Goal: Task Accomplishment & Management: Manage account settings

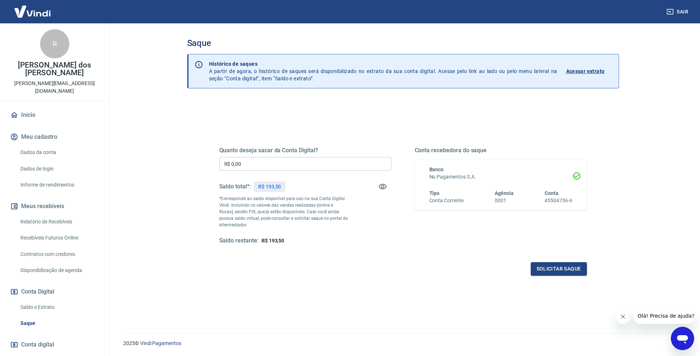
click at [313, 161] on input "R$ 0,00" at bounding box center [305, 164] width 172 height 14
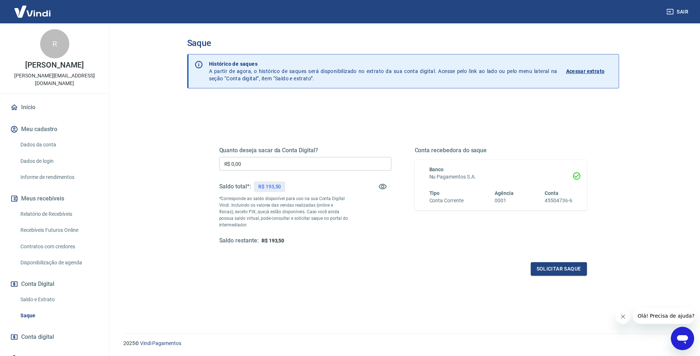
click at [271, 158] on input "R$ 0,00" at bounding box center [305, 164] width 172 height 14
type input "R$ 193,50"
click at [536, 272] on button "Solicitar saque" at bounding box center [559, 269] width 56 height 14
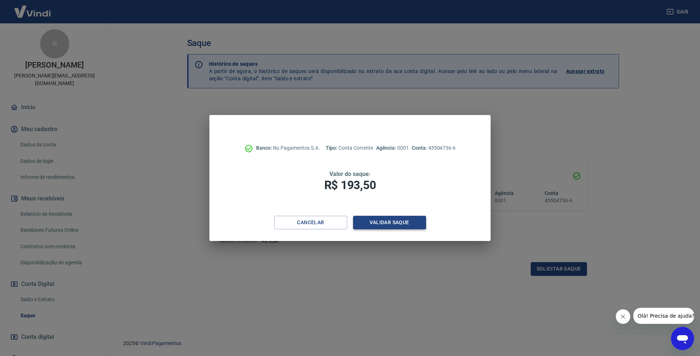
click at [408, 226] on button "Validar saque" at bounding box center [389, 223] width 73 height 14
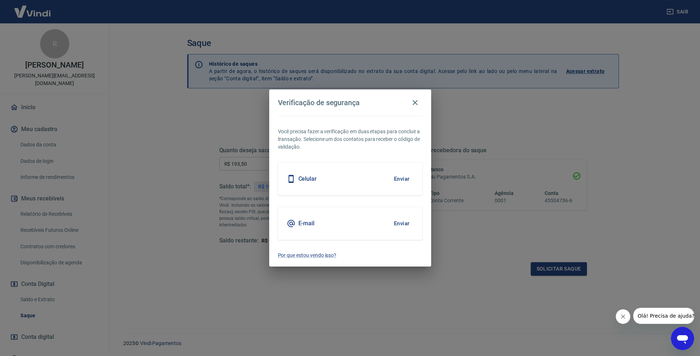
click at [400, 181] on button "Enviar" at bounding box center [402, 178] width 24 height 15
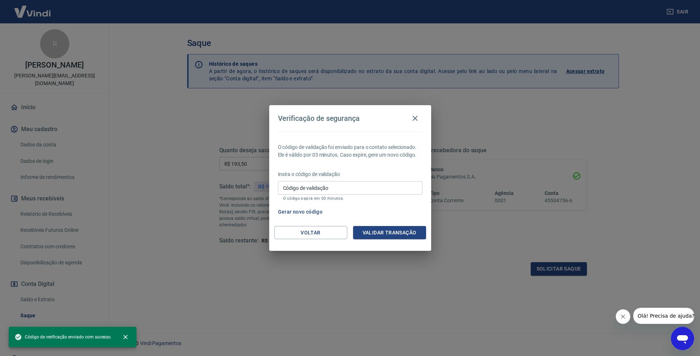
click at [371, 185] on input "Código de validação" at bounding box center [350, 188] width 145 height 14
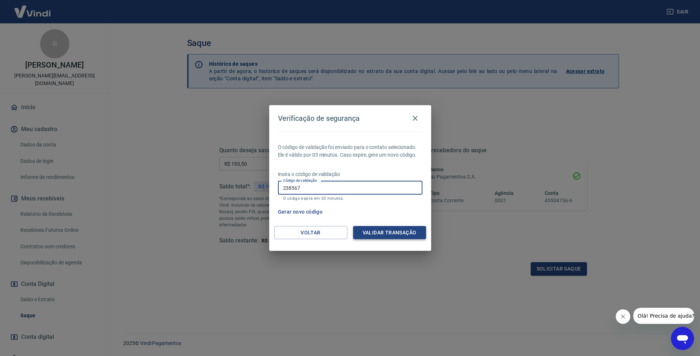
type input "238567"
click at [378, 235] on button "Validar transação" at bounding box center [389, 233] width 73 height 14
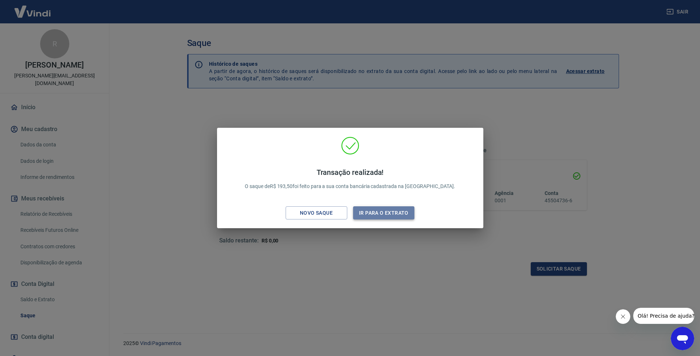
click at [367, 218] on button "Ir para o extrato" at bounding box center [384, 213] width 62 height 14
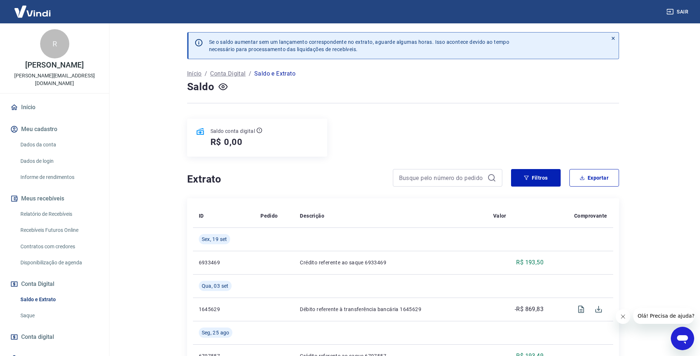
click at [519, 133] on div "Saldo conta digital R$ 0,00" at bounding box center [403, 138] width 432 height 38
